Goal: Book appointment/travel/reservation

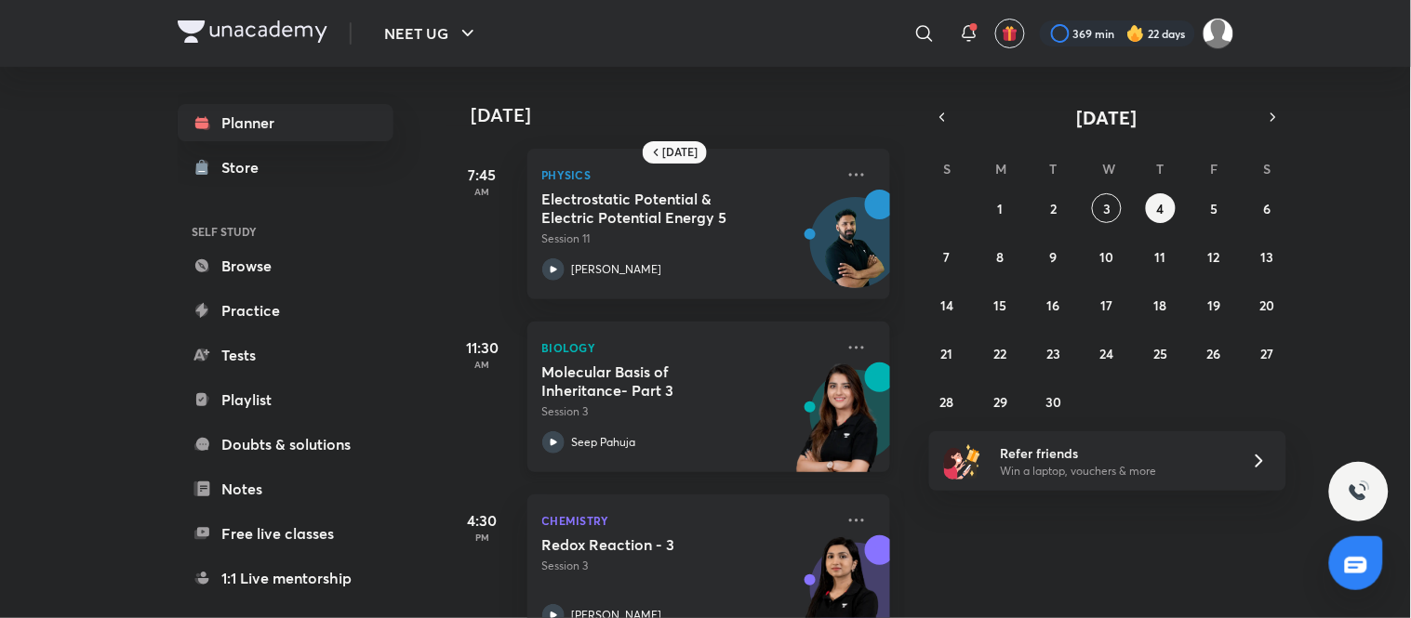
scroll to position [229, 0]
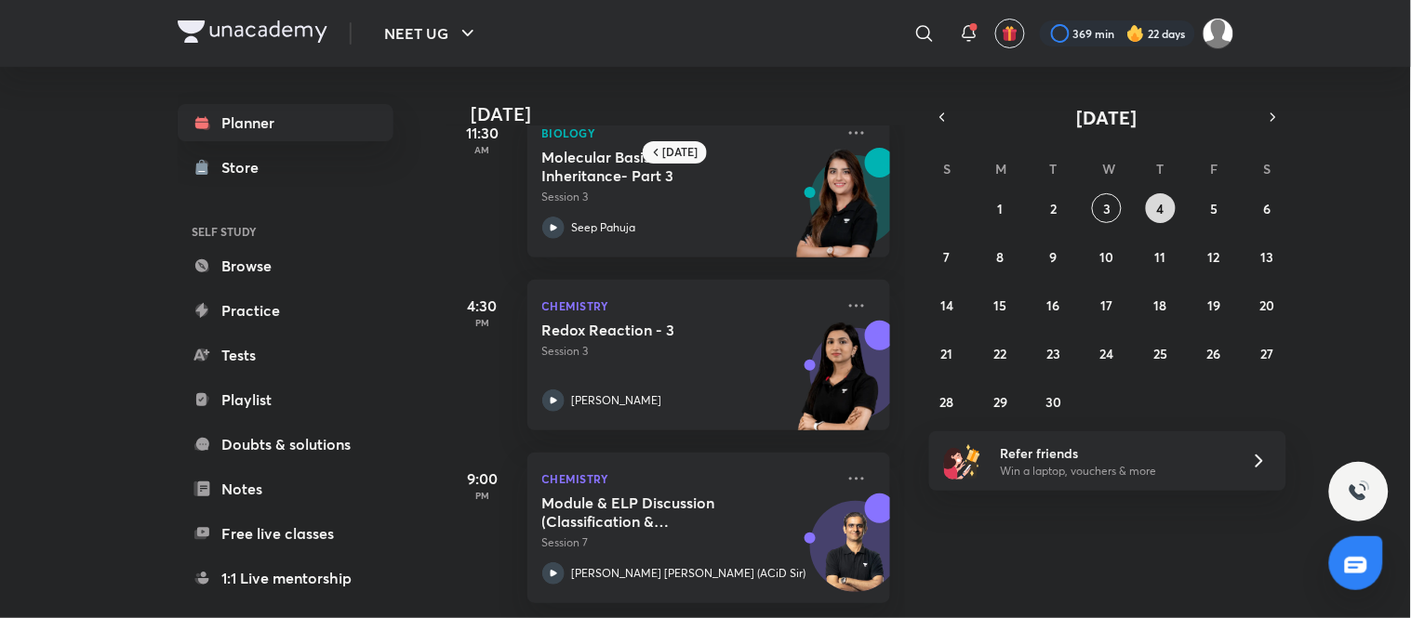
click at [702, 200] on abbr "4" at bounding box center [1160, 209] width 7 height 18
click at [702, 206] on button "3" at bounding box center [1107, 208] width 30 height 30
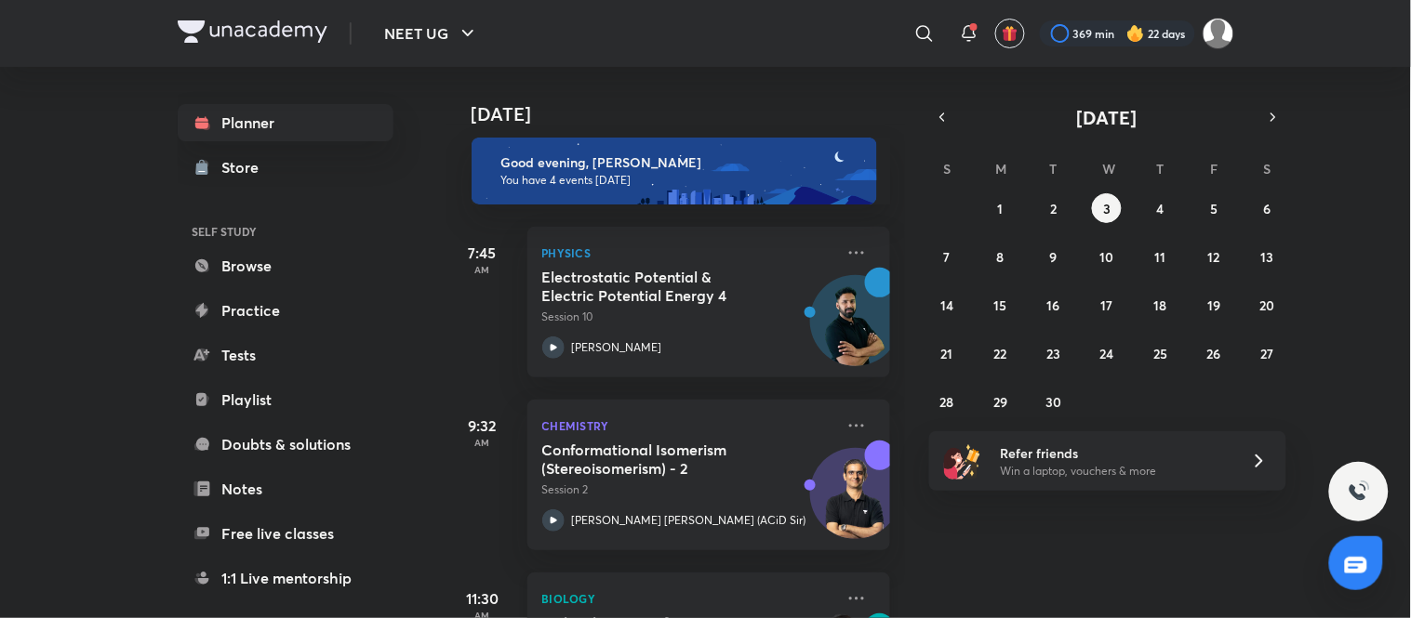
scroll to position [0, 0]
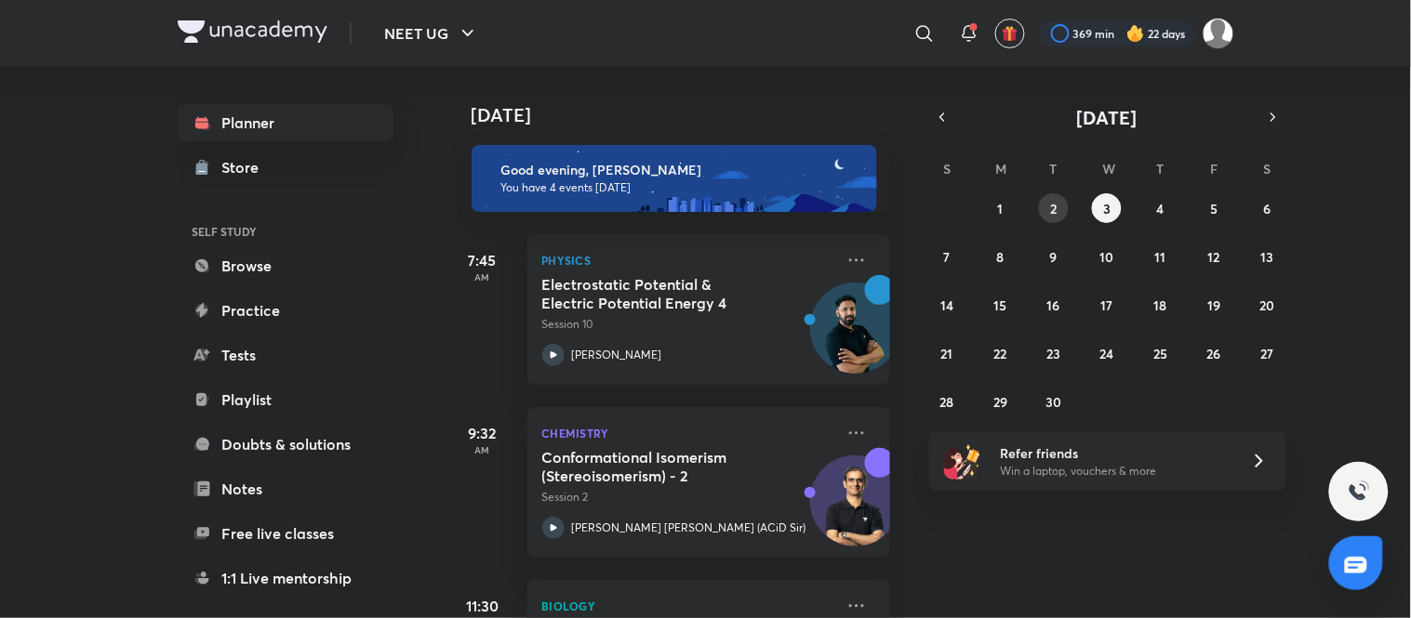
click at [702, 200] on abbr "2" at bounding box center [1054, 209] width 7 height 18
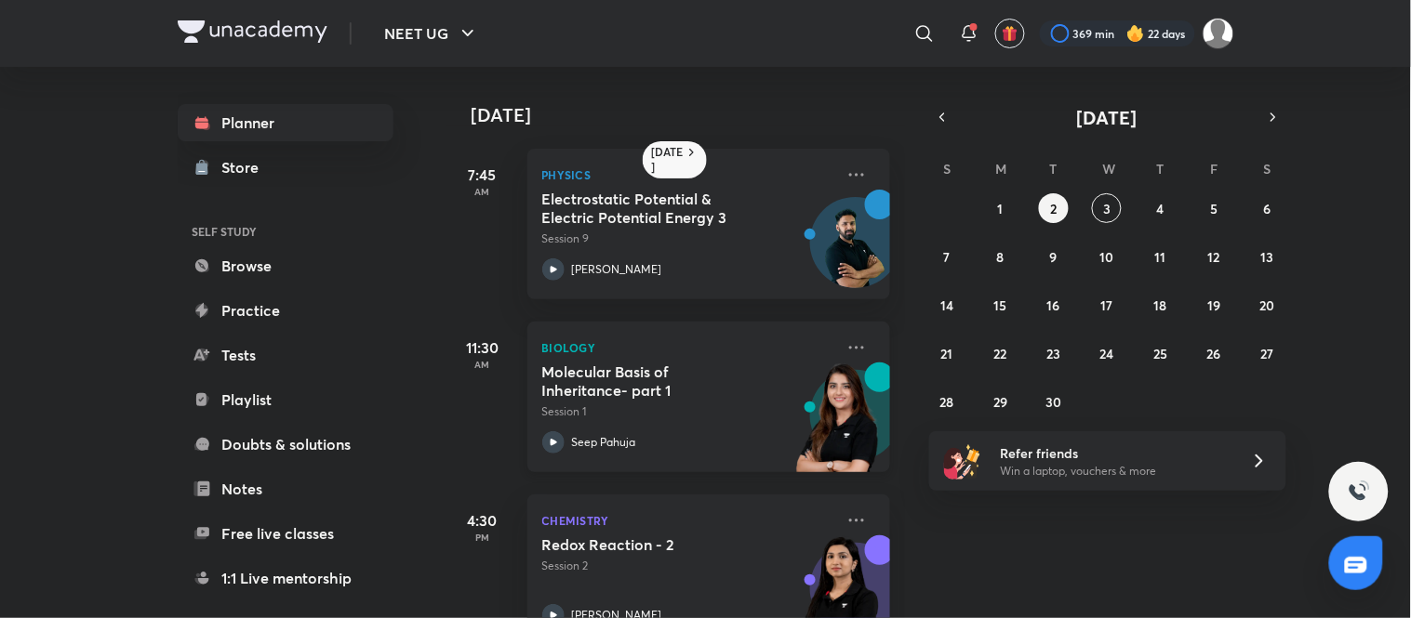
scroll to position [57, 0]
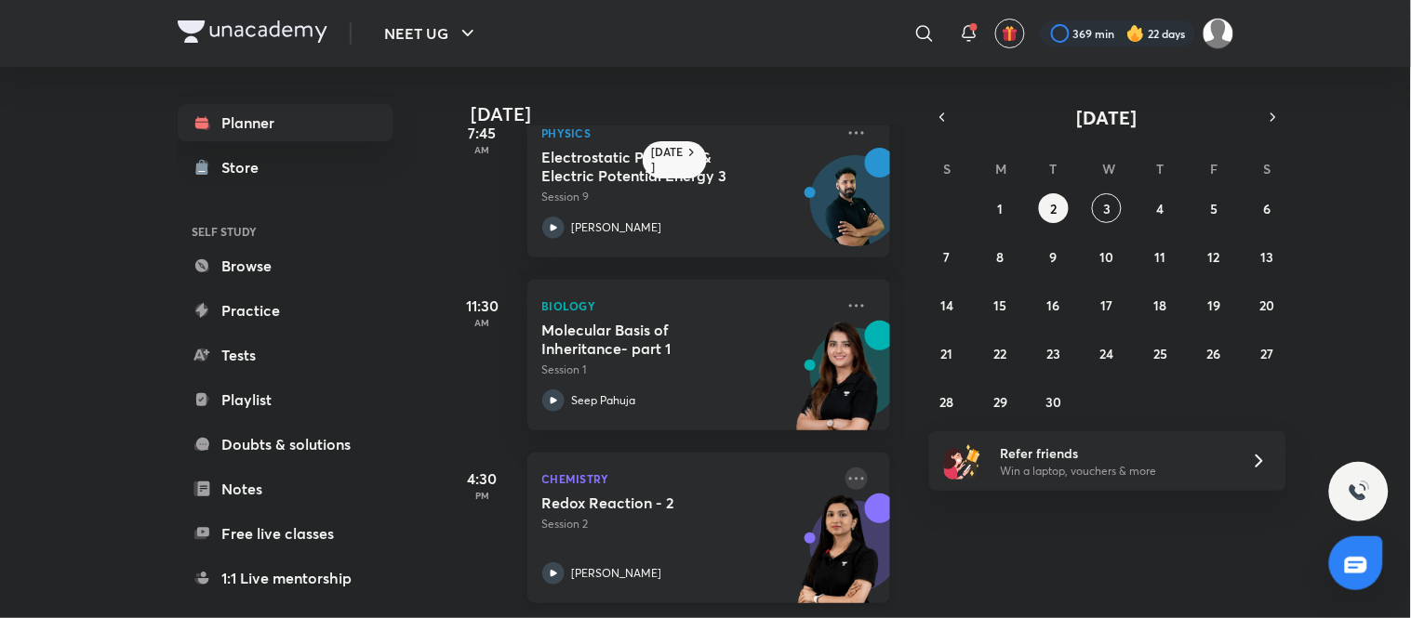
click at [702, 468] on icon at bounding box center [856, 479] width 22 height 22
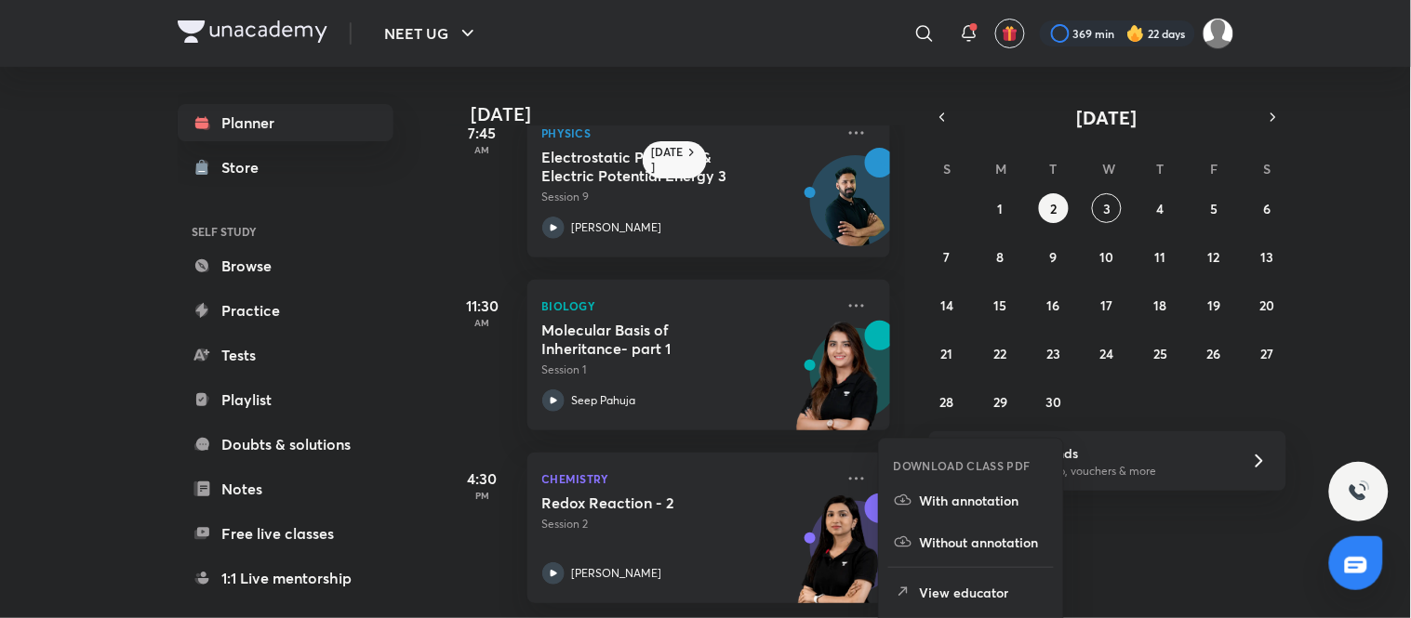
click at [702, 497] on p "With annotation" at bounding box center [984, 501] width 128 height 20
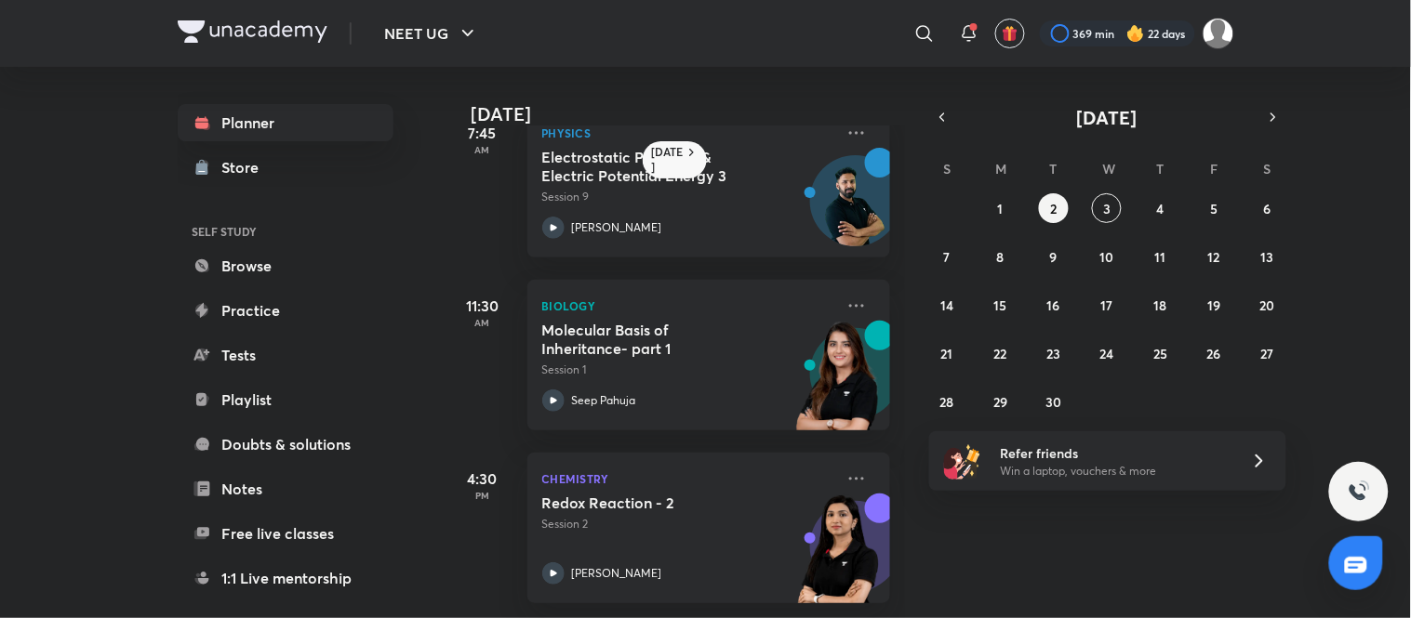
click at [702, 210] on div "31 1 2 3 4 5 6 7 8 9 10 11 12 13 14 15 16 17 18 19 20 21 22 23 24 25 26 27 28 2…" at bounding box center [1107, 304] width 357 height 223
click at [702, 206] on button "1" at bounding box center [1001, 208] width 30 height 30
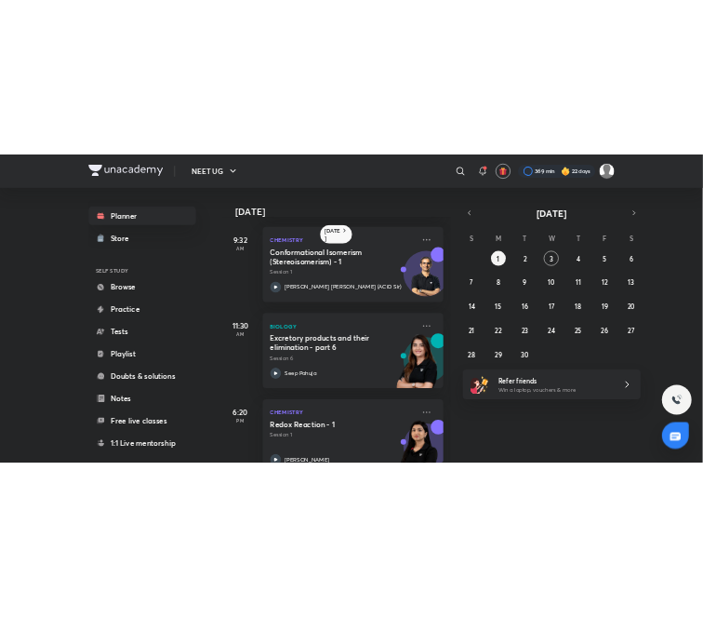
scroll to position [403, 0]
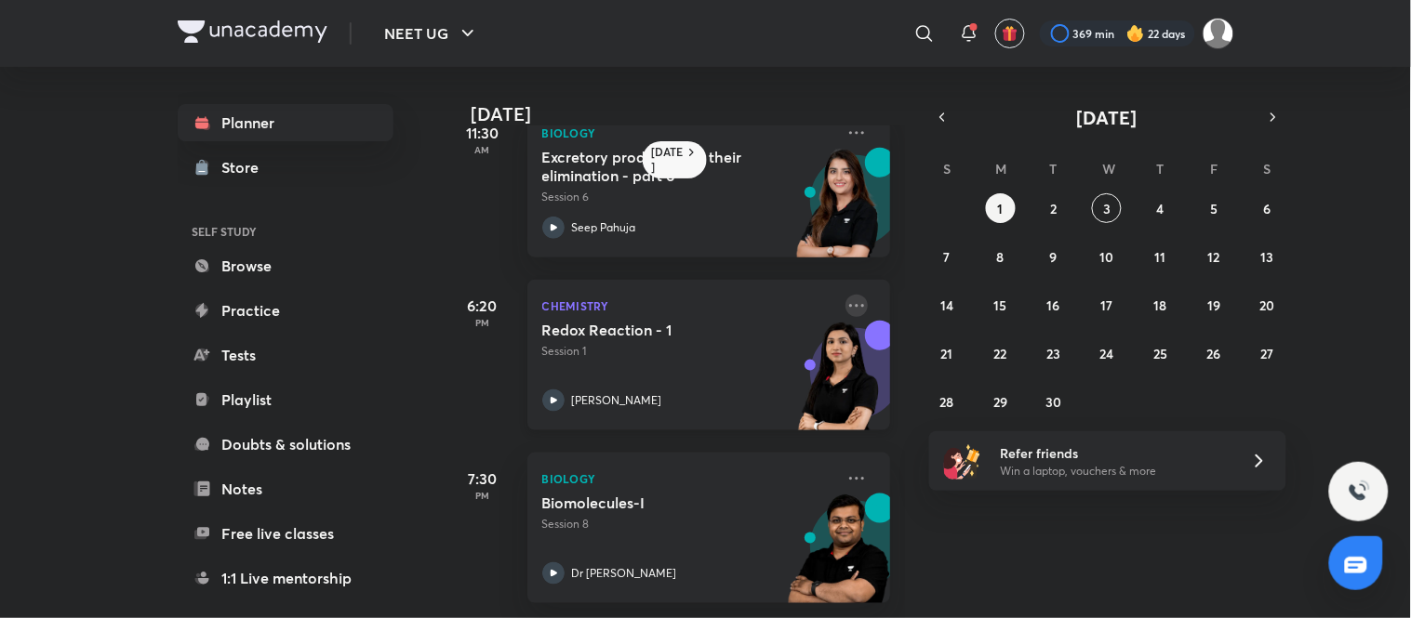
click at [702, 295] on icon at bounding box center [856, 306] width 22 height 22
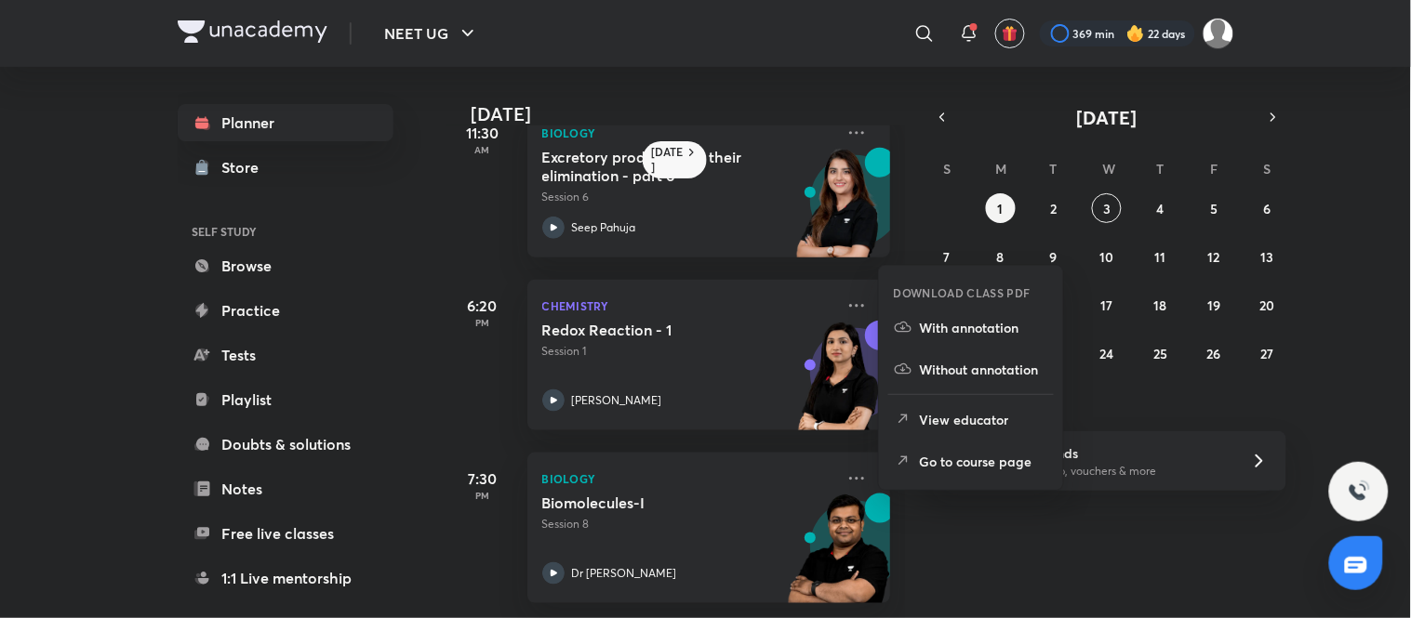
click at [702, 326] on p "With annotation" at bounding box center [984, 328] width 128 height 20
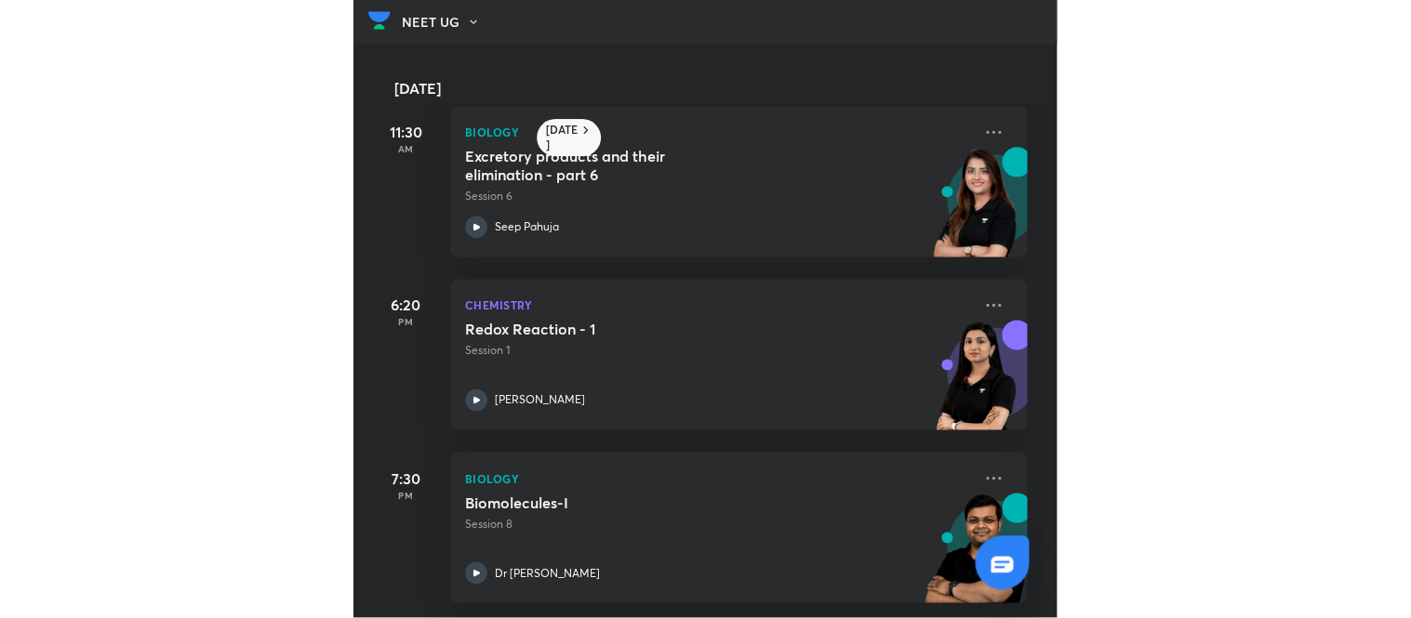
scroll to position [379, 0]
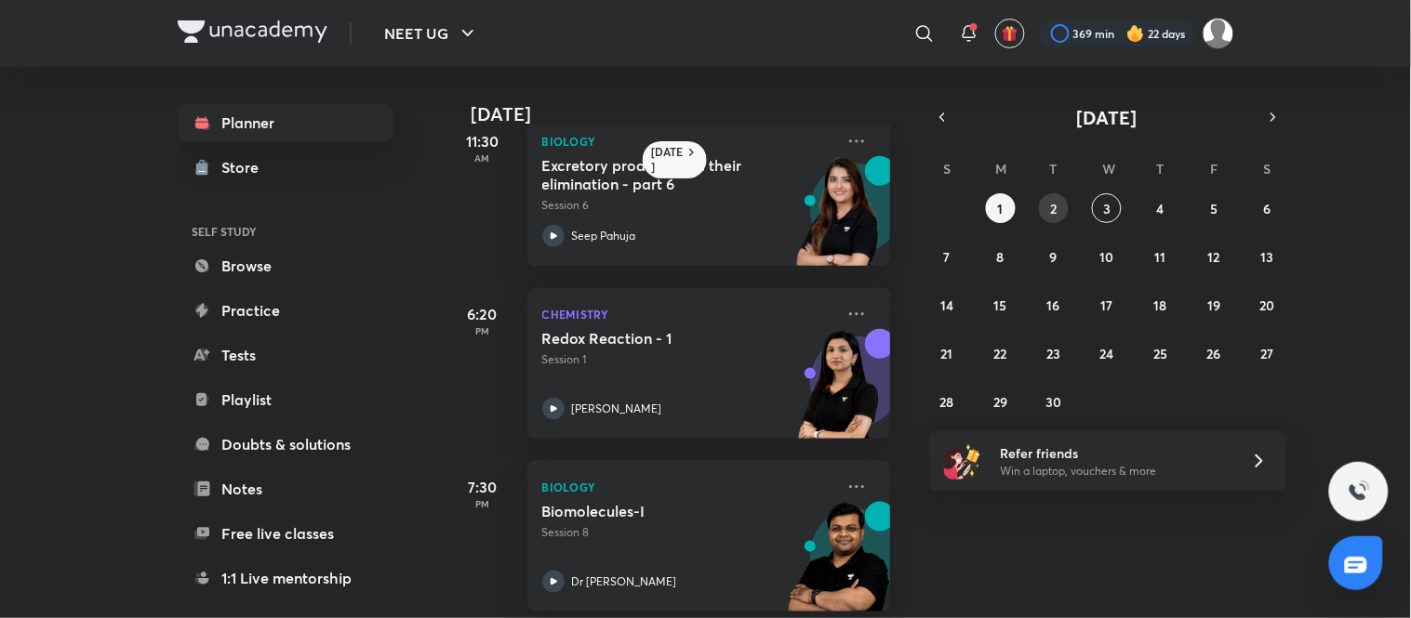
click at [702, 205] on button "2" at bounding box center [1054, 208] width 30 height 30
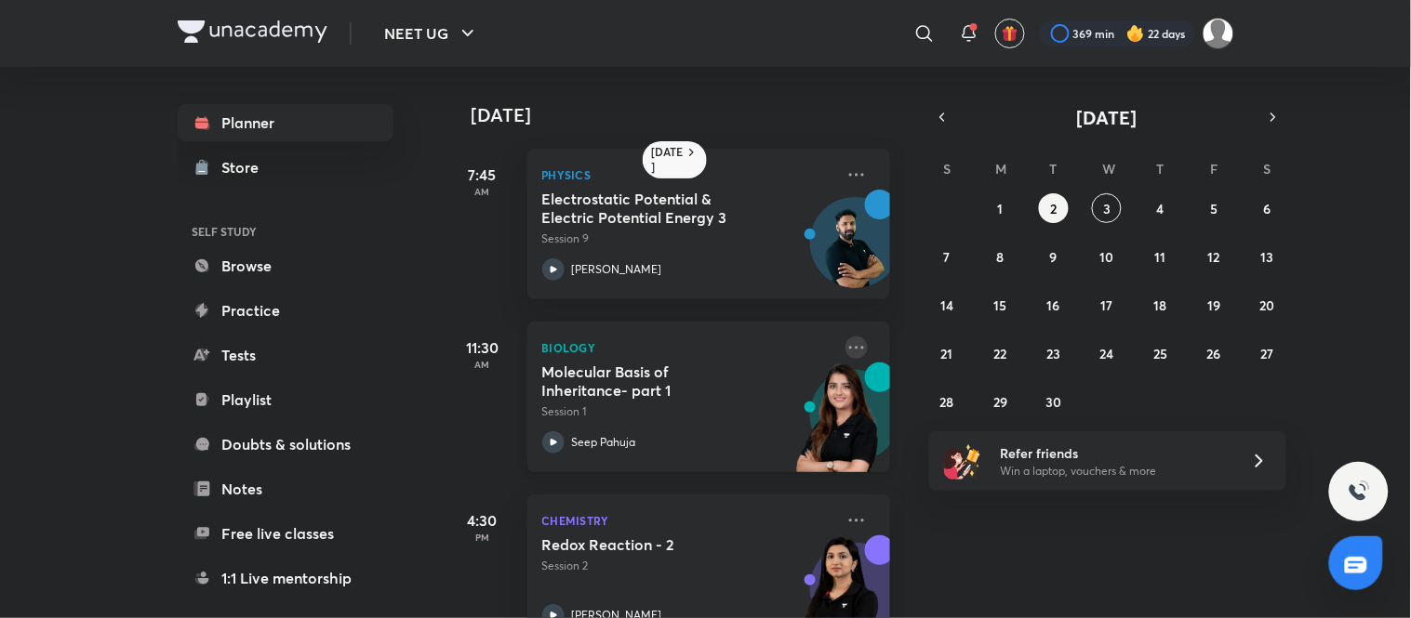
click at [702, 338] on icon at bounding box center [856, 348] width 22 height 22
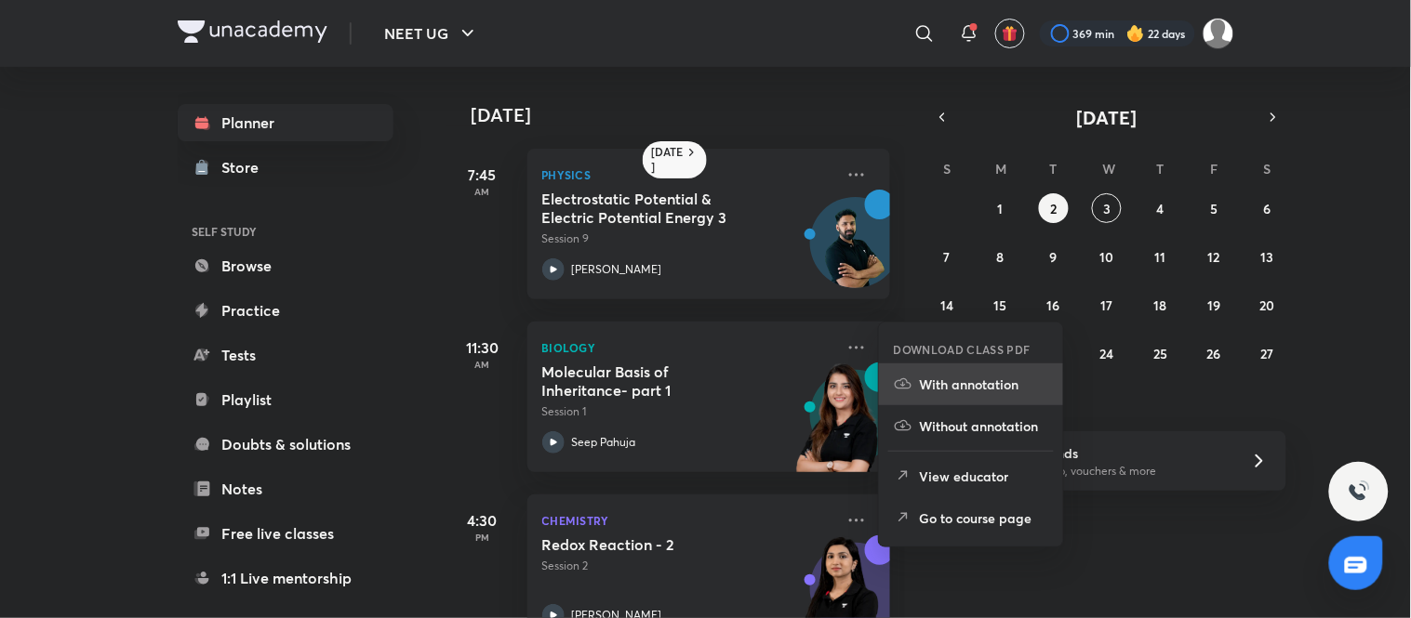
click at [702, 378] on p "With annotation" at bounding box center [984, 385] width 128 height 20
